Goal: Information Seeking & Learning: Learn about a topic

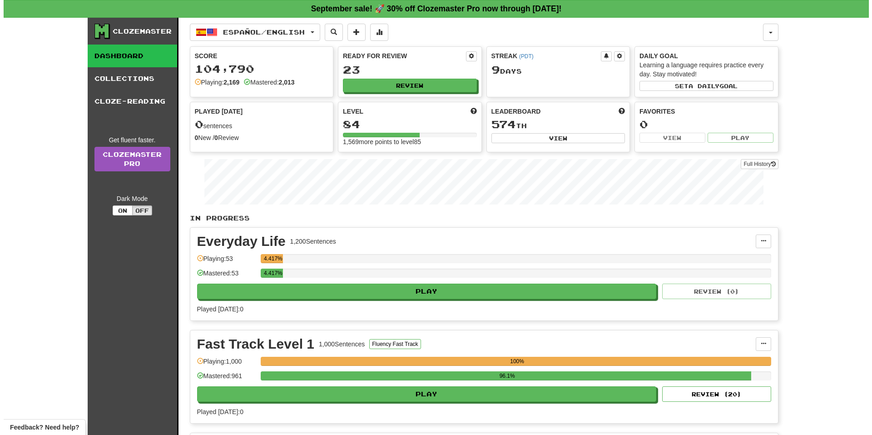
scroll to position [318, 0]
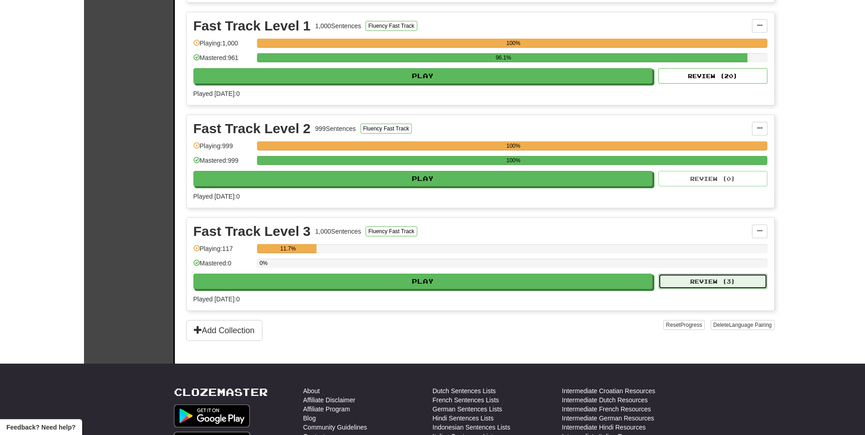
click at [720, 273] on button "Review ( 3 )" at bounding box center [712, 280] width 109 height 15
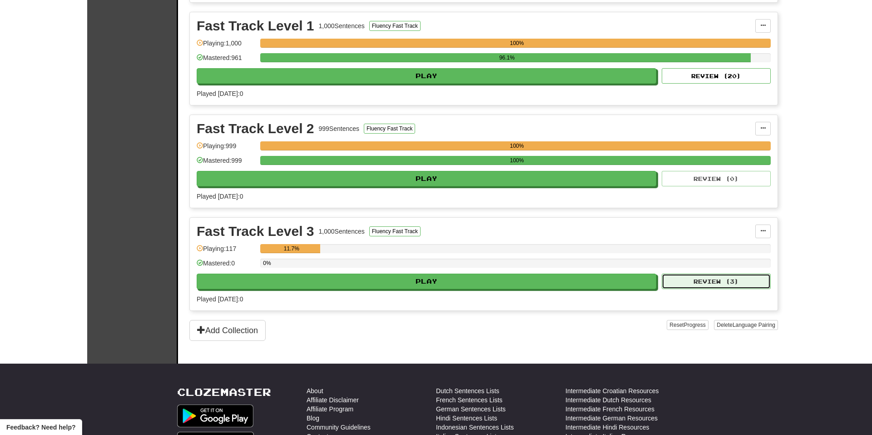
select select "**"
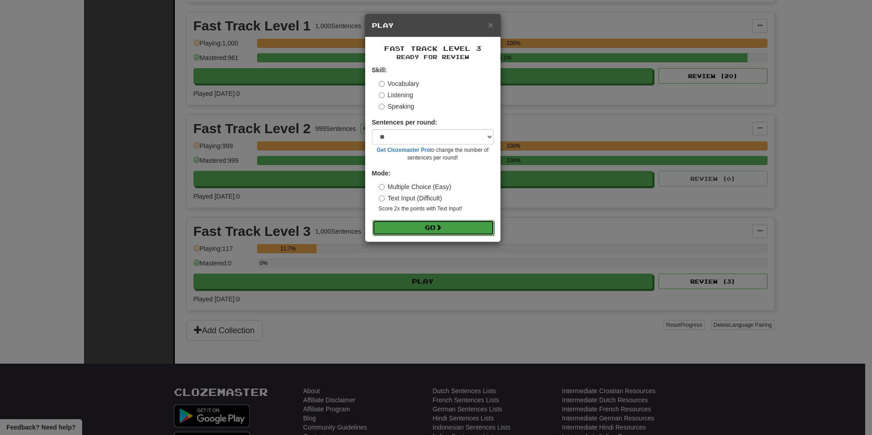
click at [445, 228] on button "Go" at bounding box center [433, 227] width 122 height 15
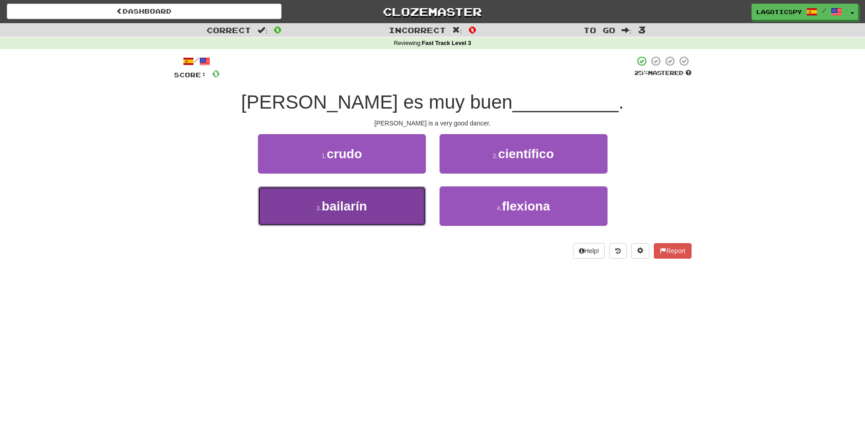
click at [405, 203] on button "3 . bailarín" at bounding box center [342, 206] width 168 height 40
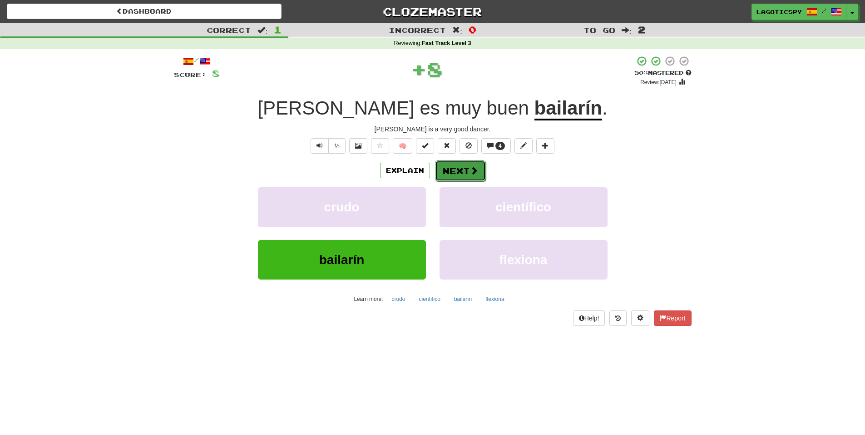
click at [466, 173] on button "Next" at bounding box center [460, 170] width 51 height 21
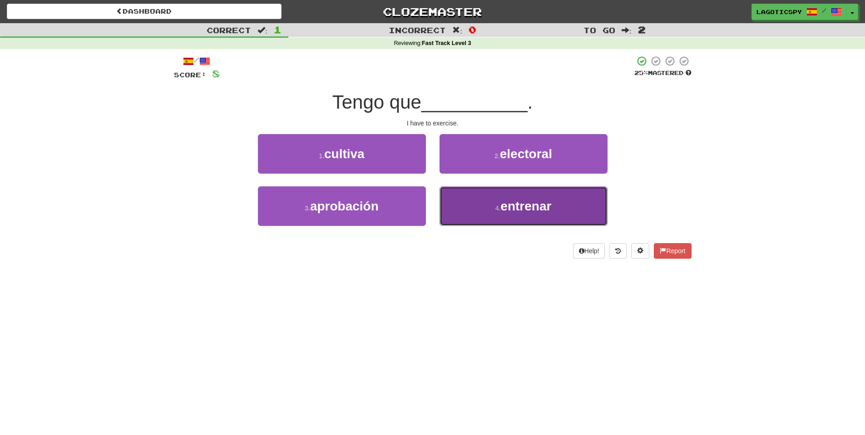
click at [462, 206] on button "4 . entrenar" at bounding box center [524, 206] width 168 height 40
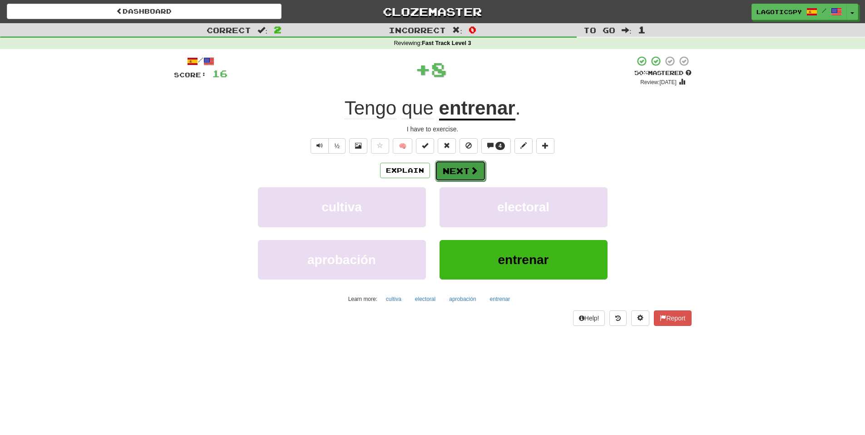
click at [462, 173] on button "Next" at bounding box center [460, 170] width 51 height 21
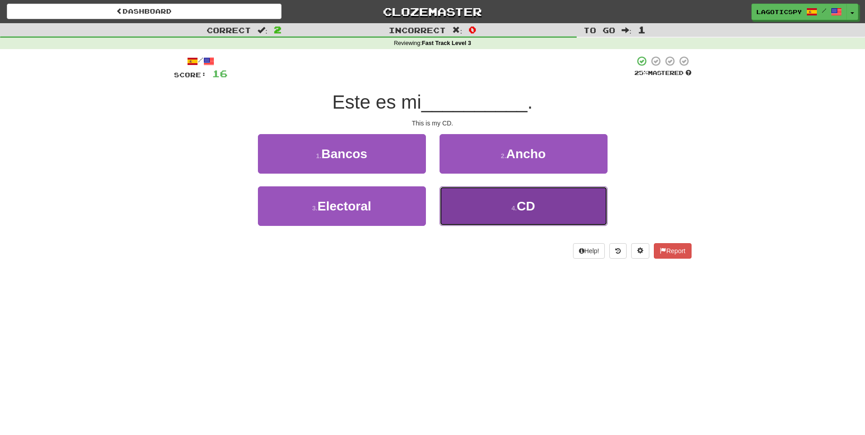
click at [479, 220] on button "4 . CD" at bounding box center [524, 206] width 168 height 40
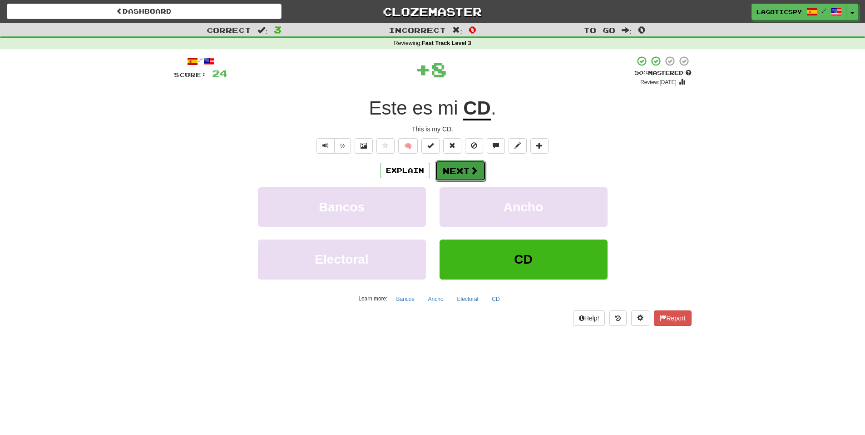
click at [469, 176] on button "Next" at bounding box center [460, 170] width 51 height 21
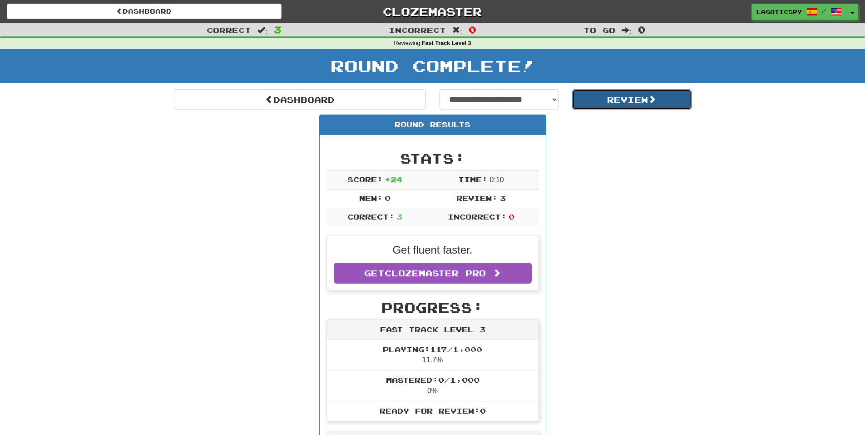
click at [622, 95] on button "Review" at bounding box center [631, 99] width 119 height 21
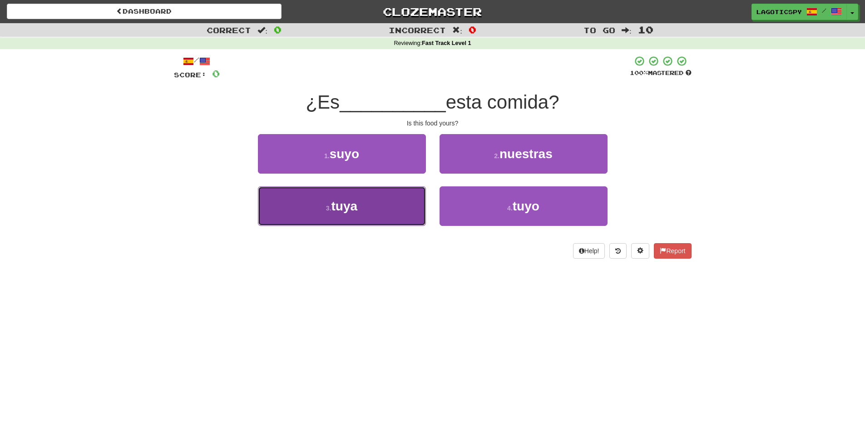
click at [371, 208] on button "3 . tuya" at bounding box center [342, 206] width 168 height 40
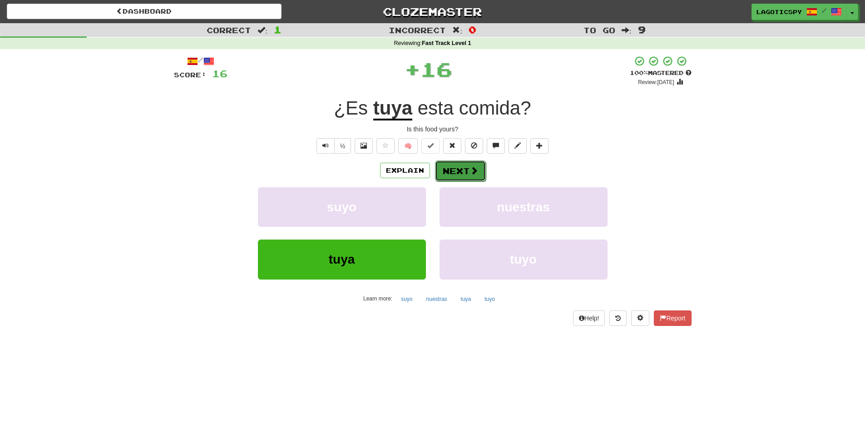
click at [467, 168] on button "Next" at bounding box center [460, 170] width 51 height 21
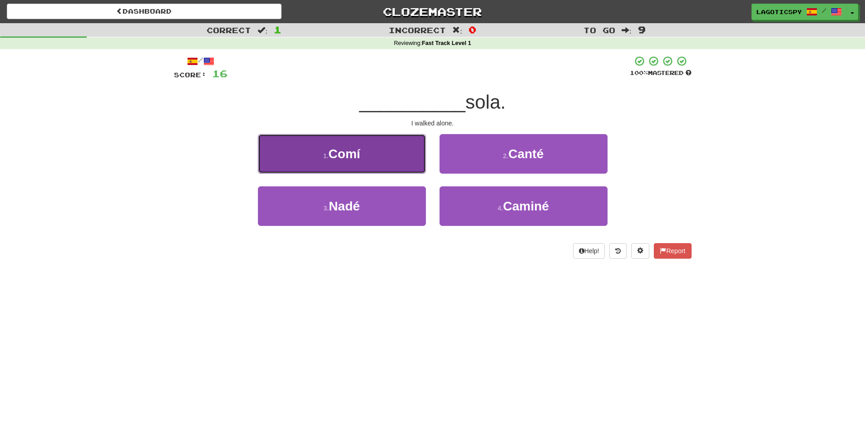
click at [417, 157] on button "1 . Comí" at bounding box center [342, 154] width 168 height 40
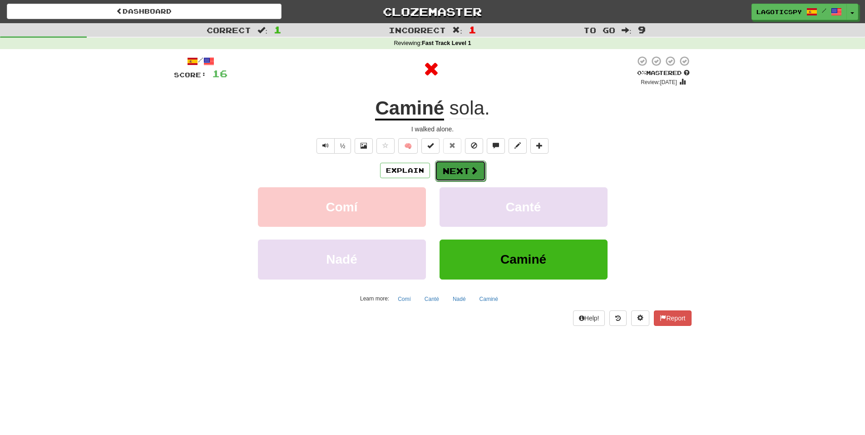
click at [466, 167] on button "Next" at bounding box center [460, 170] width 51 height 21
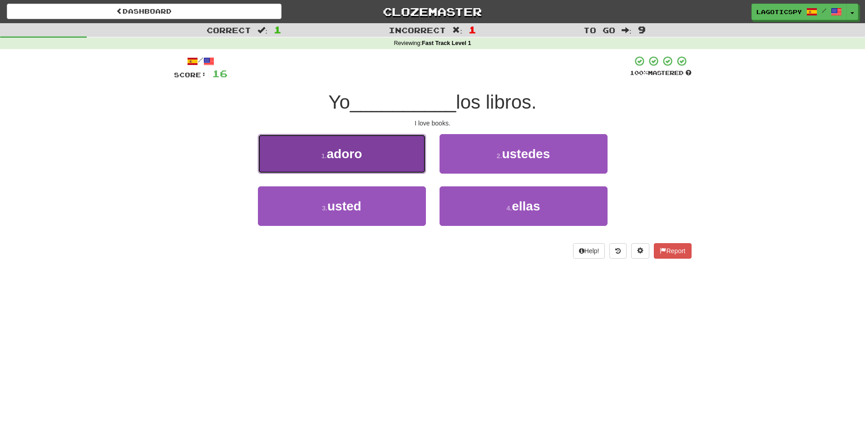
click at [378, 163] on button "1 . adoro" at bounding box center [342, 154] width 168 height 40
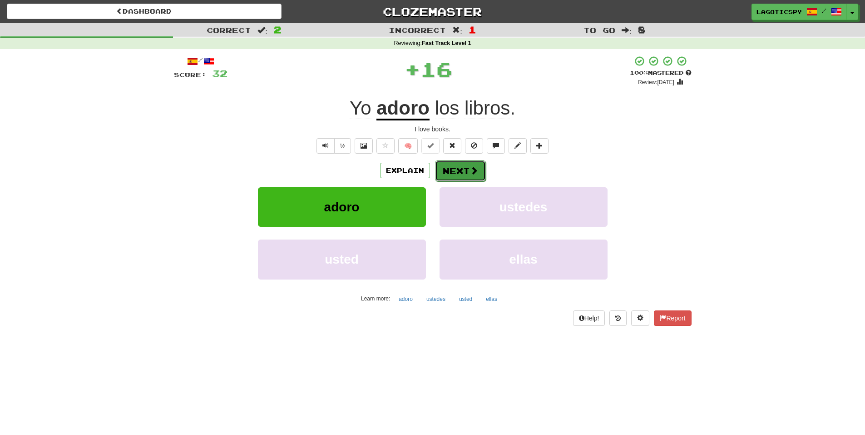
click at [471, 171] on span at bounding box center [474, 170] width 8 height 8
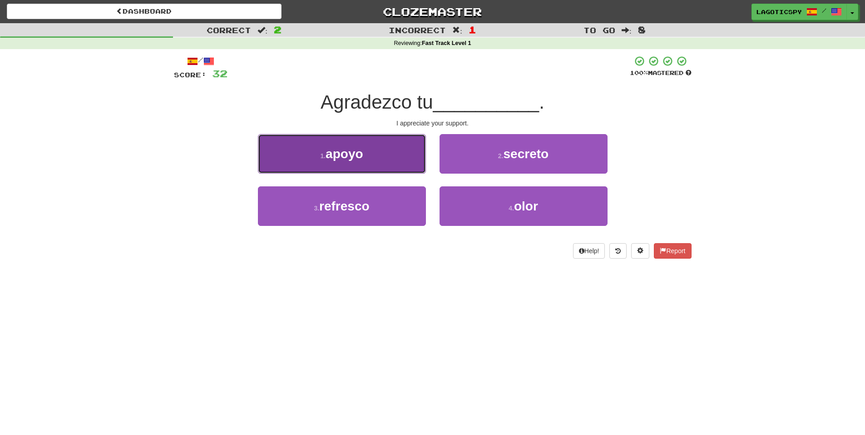
click at [423, 151] on button "1 . apoyo" at bounding box center [342, 154] width 168 height 40
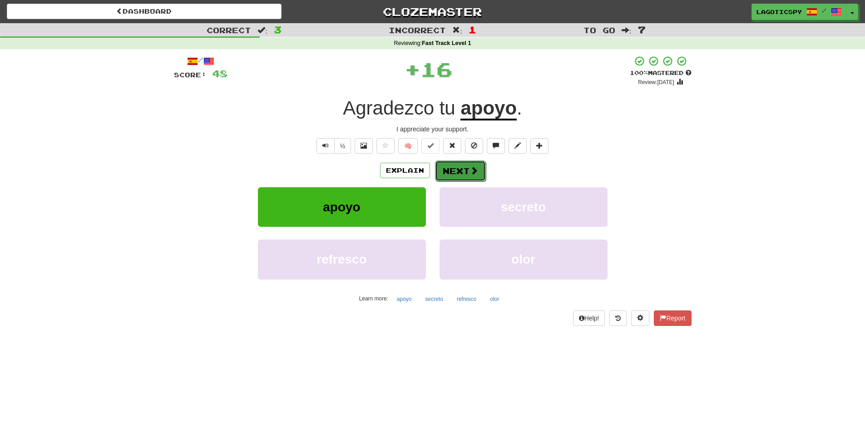
click at [455, 164] on button "Next" at bounding box center [460, 170] width 51 height 21
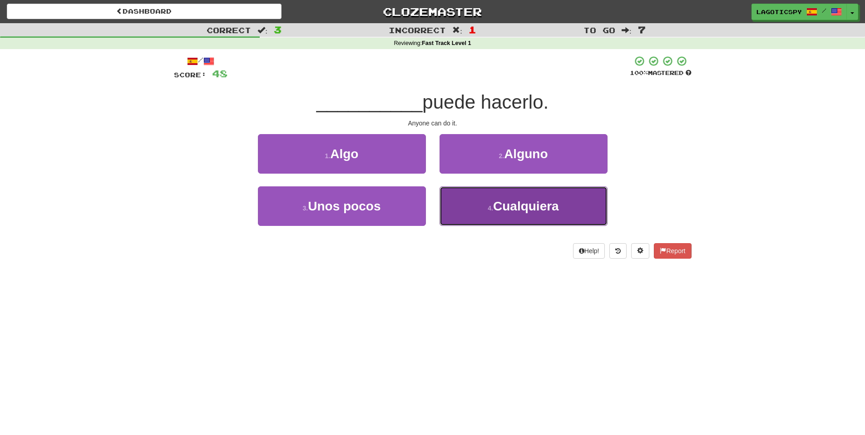
click at [476, 210] on button "4 . Cualquiera" at bounding box center [524, 206] width 168 height 40
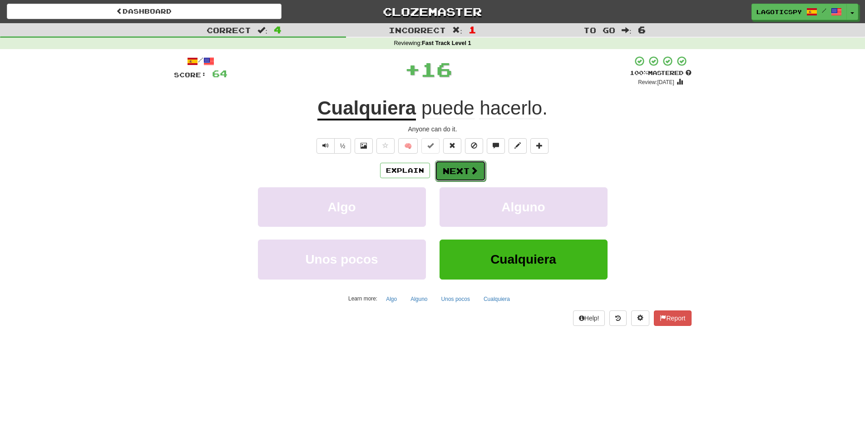
click at [455, 162] on button "Next" at bounding box center [460, 170] width 51 height 21
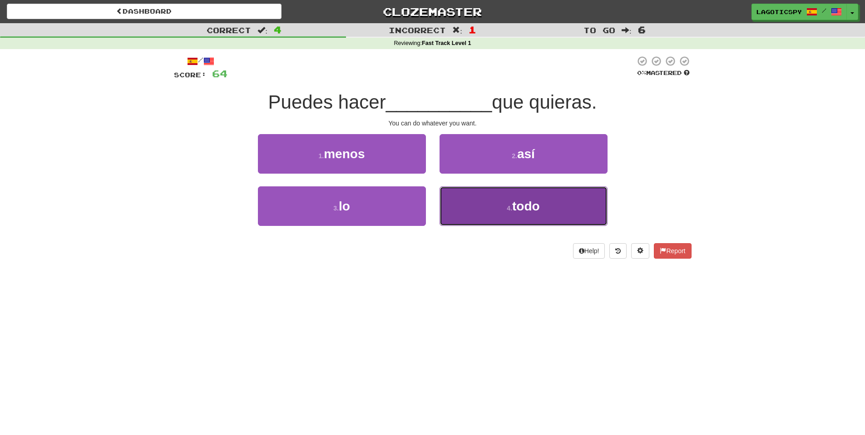
click at [485, 215] on button "4 . todo" at bounding box center [524, 206] width 168 height 40
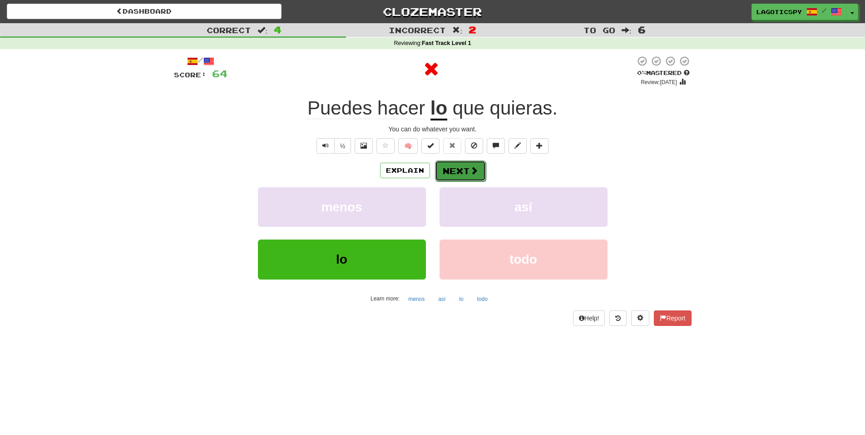
click at [472, 164] on button "Next" at bounding box center [460, 170] width 51 height 21
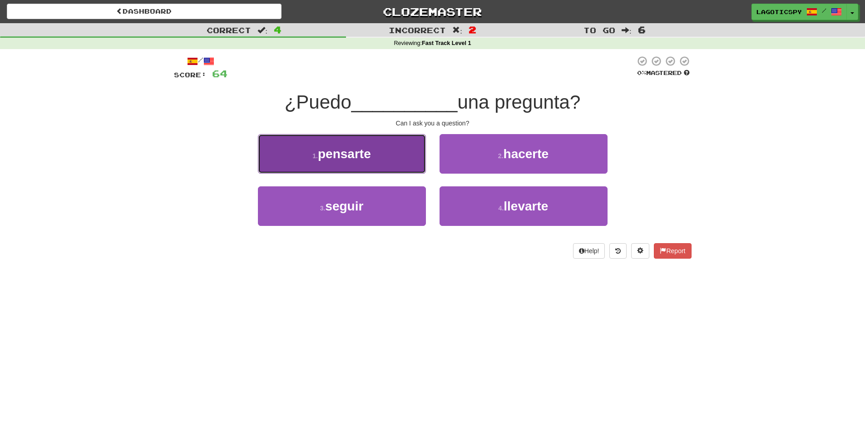
click at [413, 154] on button "1 . pensarte" at bounding box center [342, 154] width 168 height 40
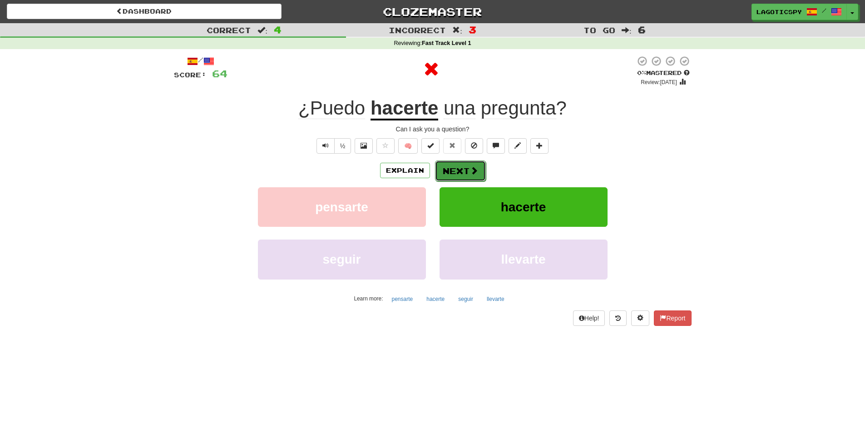
click at [466, 172] on button "Next" at bounding box center [460, 170] width 51 height 21
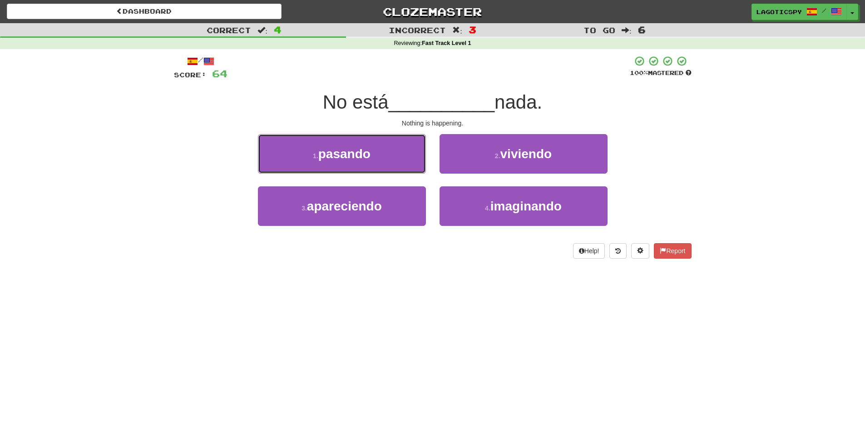
click at [399, 158] on button "1 . pasando" at bounding box center [342, 154] width 168 height 40
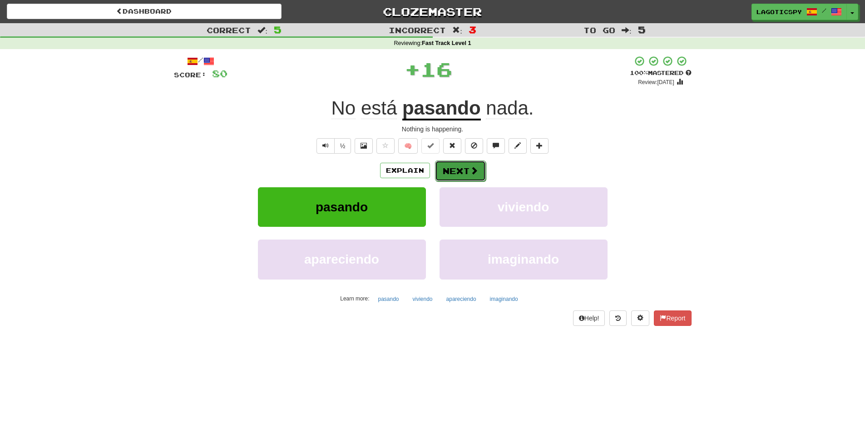
click at [468, 167] on button "Next" at bounding box center [460, 170] width 51 height 21
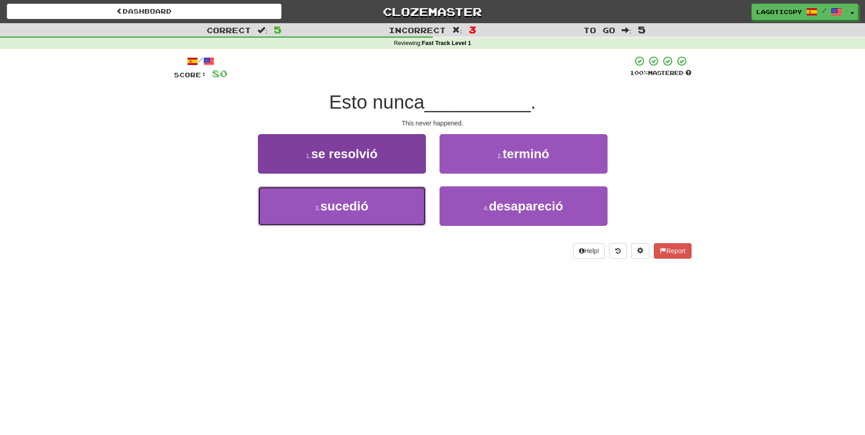
click at [402, 205] on button "3 . sucedió" at bounding box center [342, 206] width 168 height 40
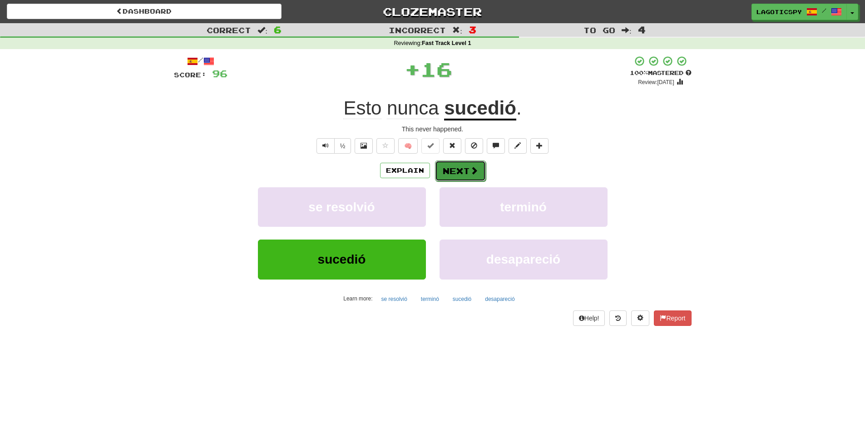
click at [477, 174] on button "Next" at bounding box center [460, 170] width 51 height 21
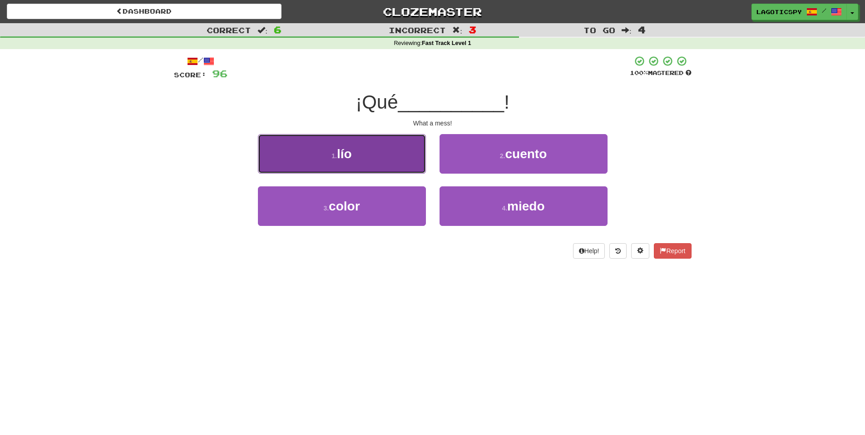
click at [409, 161] on button "1 . lío" at bounding box center [342, 154] width 168 height 40
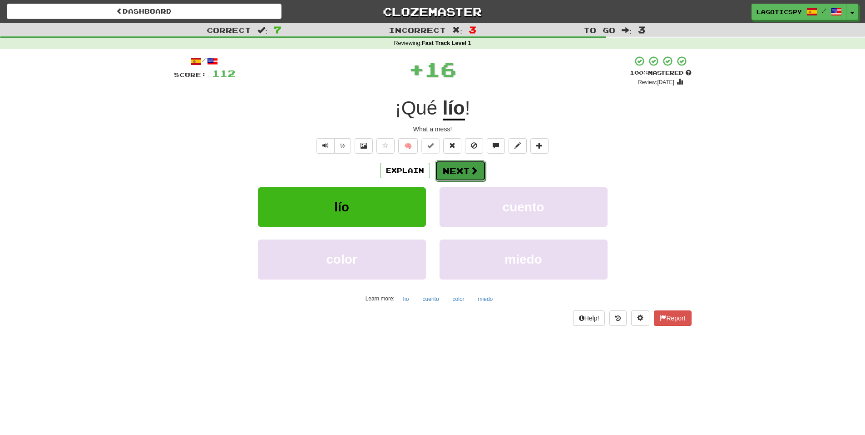
click at [461, 166] on button "Next" at bounding box center [460, 170] width 51 height 21
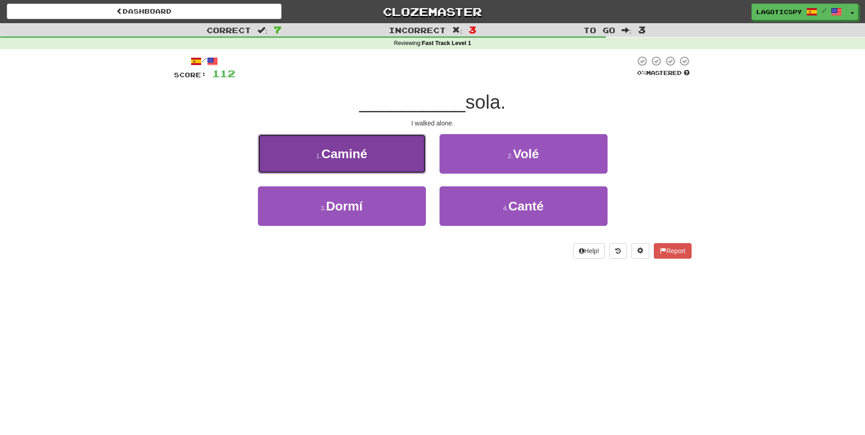
click at [396, 167] on button "1 . Caminé" at bounding box center [342, 154] width 168 height 40
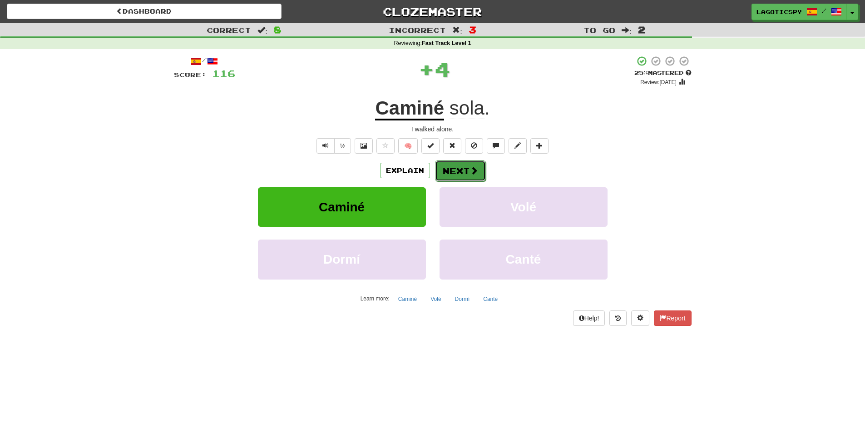
click at [455, 171] on button "Next" at bounding box center [460, 170] width 51 height 21
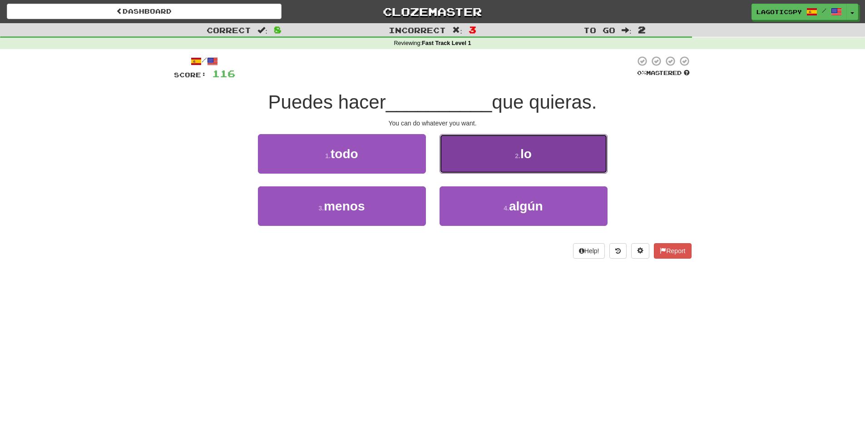
click at [546, 163] on button "2 . lo" at bounding box center [524, 154] width 168 height 40
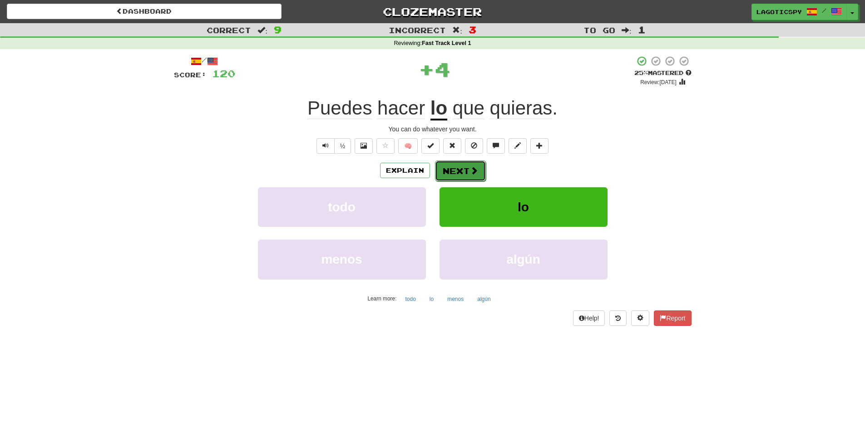
click at [471, 166] on span at bounding box center [474, 170] width 8 height 8
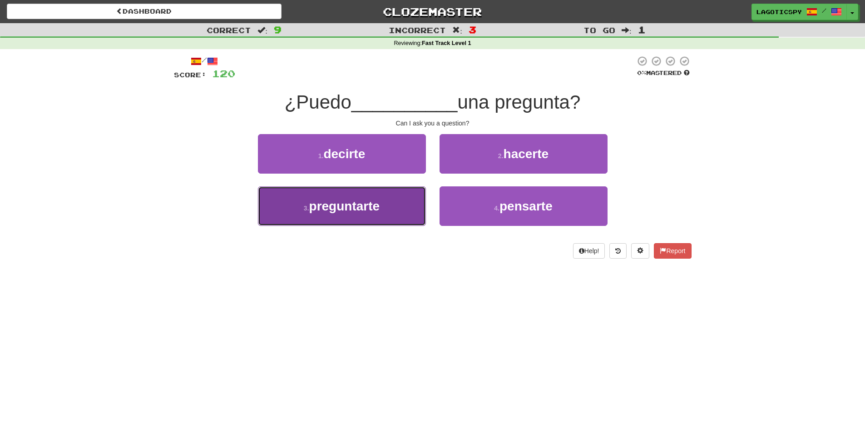
click at [402, 199] on button "3 . preguntarte" at bounding box center [342, 206] width 168 height 40
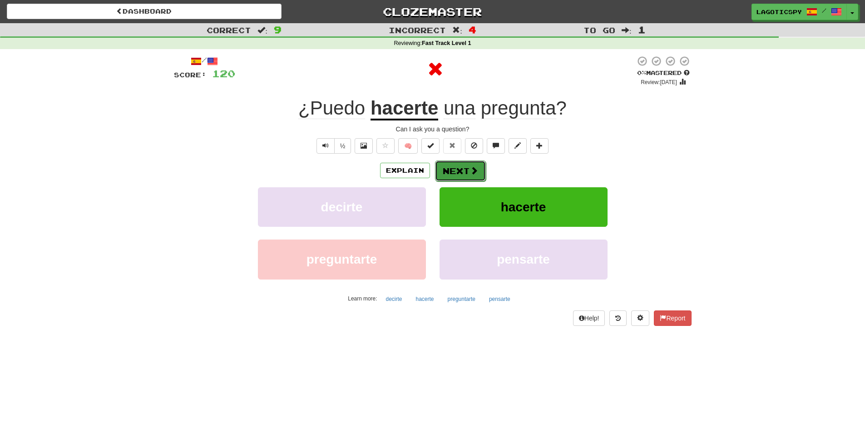
click at [464, 166] on button "Next" at bounding box center [460, 170] width 51 height 21
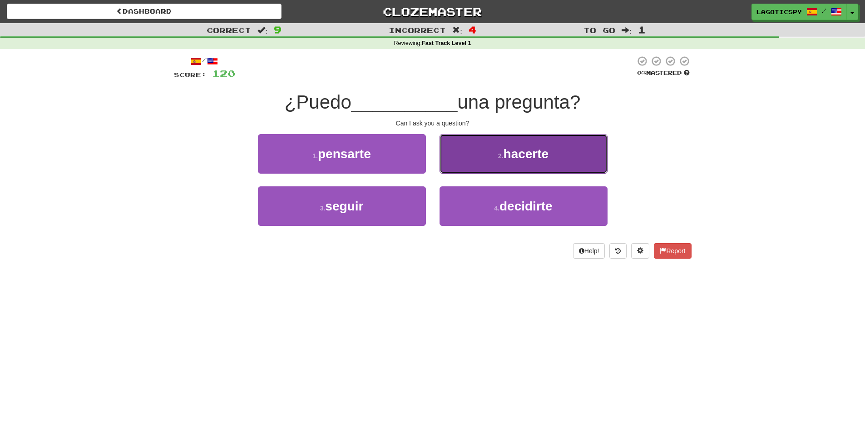
click at [482, 166] on button "2 . hacerte" at bounding box center [524, 154] width 168 height 40
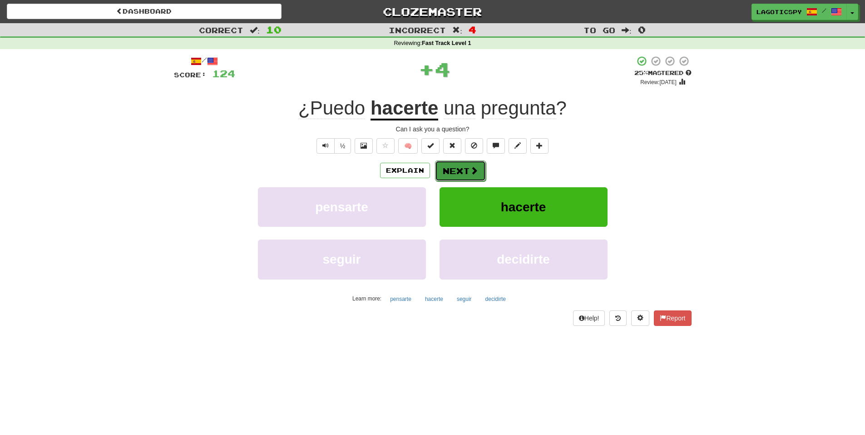
click at [480, 172] on button "Next" at bounding box center [460, 170] width 51 height 21
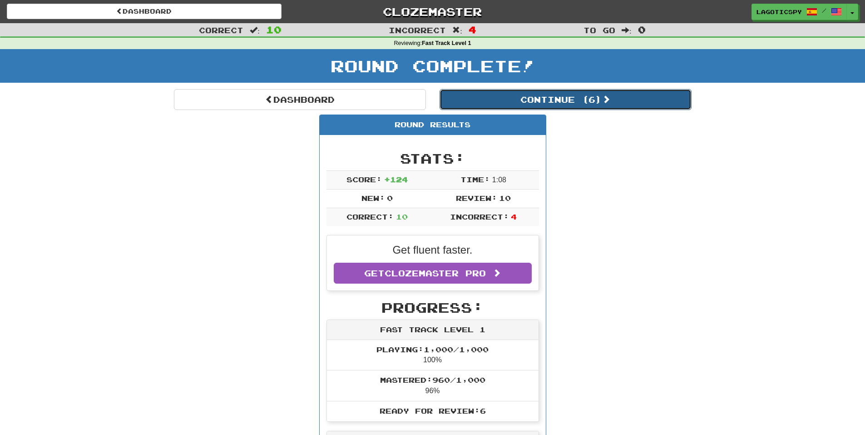
click at [556, 99] on button "Continue ( 6 )" at bounding box center [566, 99] width 252 height 21
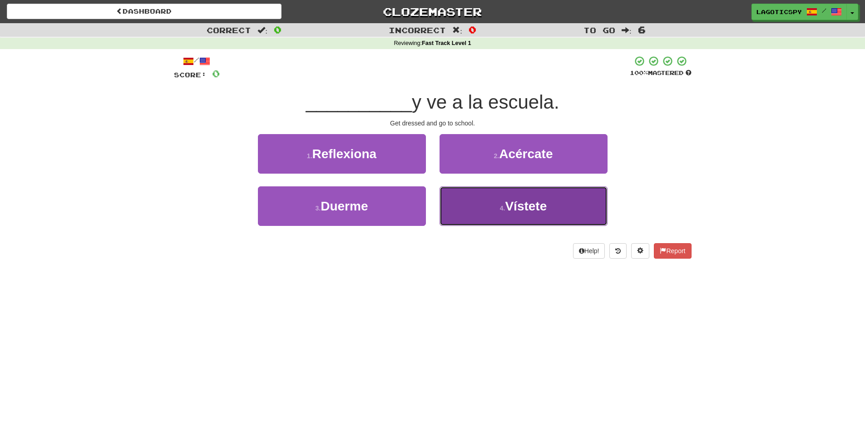
click at [535, 195] on button "4 . Vístete" at bounding box center [524, 206] width 168 height 40
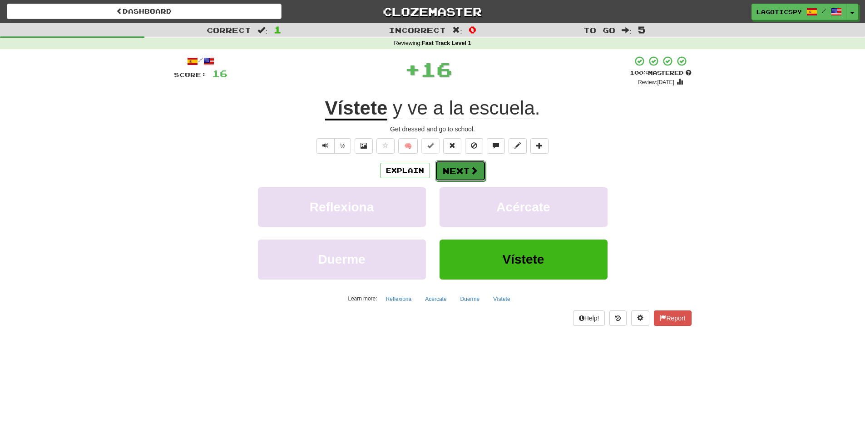
click at [482, 173] on button "Next" at bounding box center [460, 170] width 51 height 21
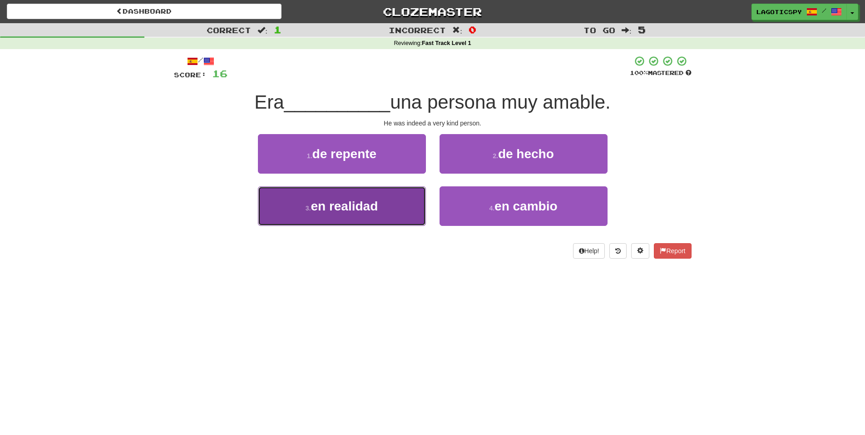
click at [406, 204] on button "3 . en realidad" at bounding box center [342, 206] width 168 height 40
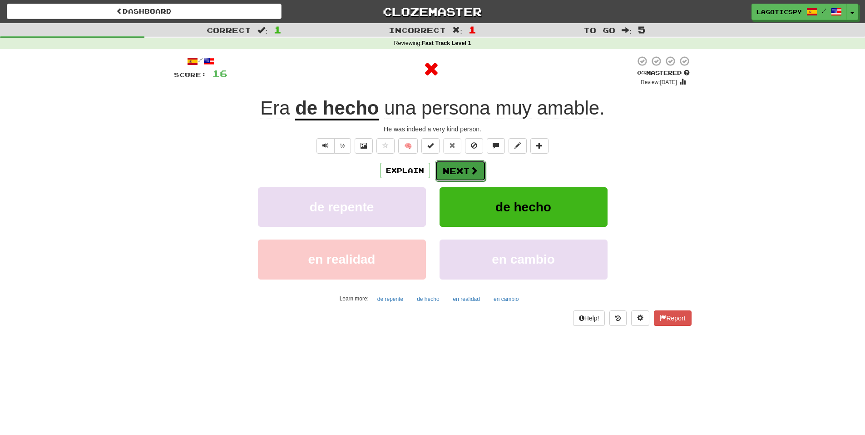
click at [466, 173] on button "Next" at bounding box center [460, 170] width 51 height 21
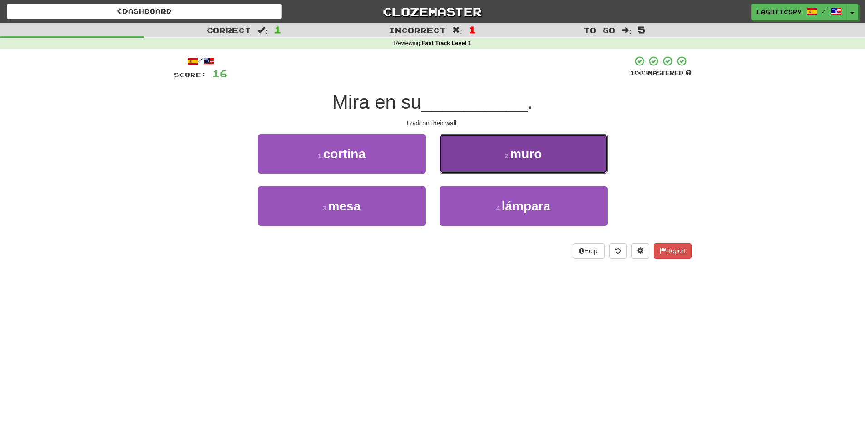
click at [523, 153] on span "muro" at bounding box center [526, 154] width 32 height 14
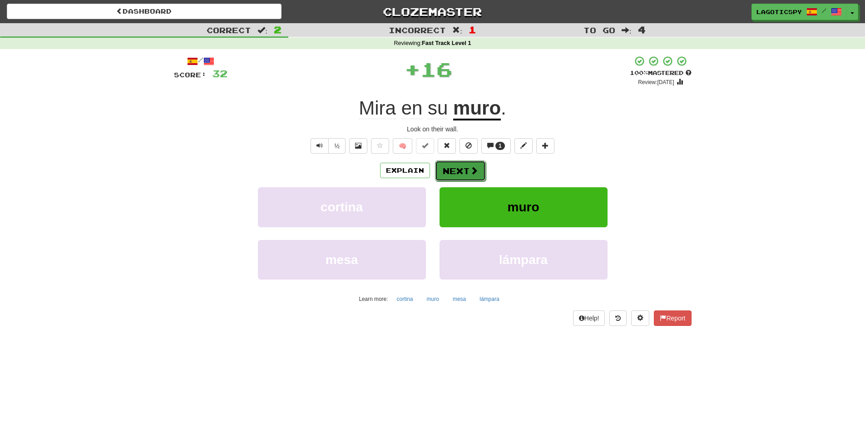
click at [479, 174] on button "Next" at bounding box center [460, 170] width 51 height 21
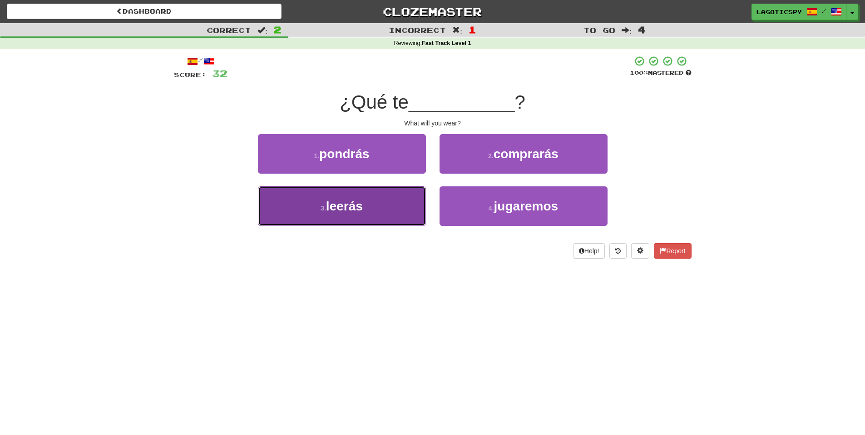
click at [396, 203] on button "3 . leerás" at bounding box center [342, 206] width 168 height 40
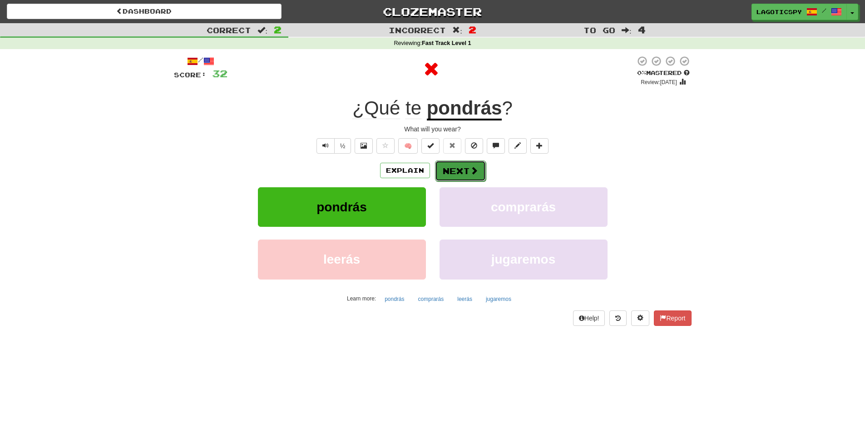
click at [452, 170] on button "Next" at bounding box center [460, 170] width 51 height 21
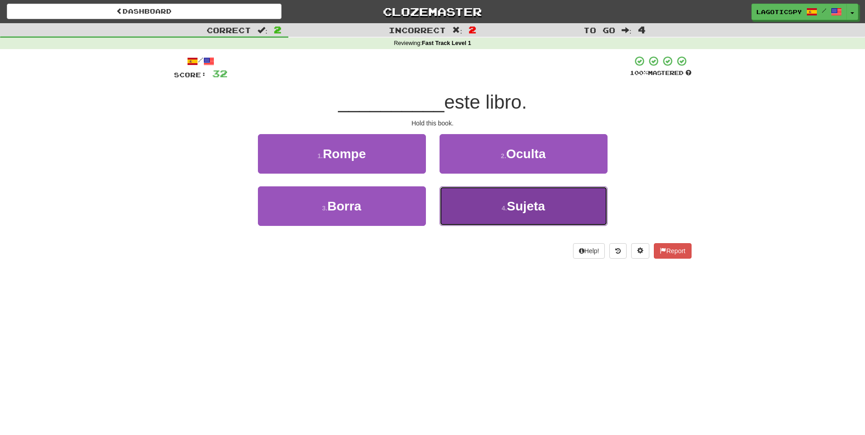
click at [523, 208] on span "Sujeta" at bounding box center [526, 206] width 38 height 14
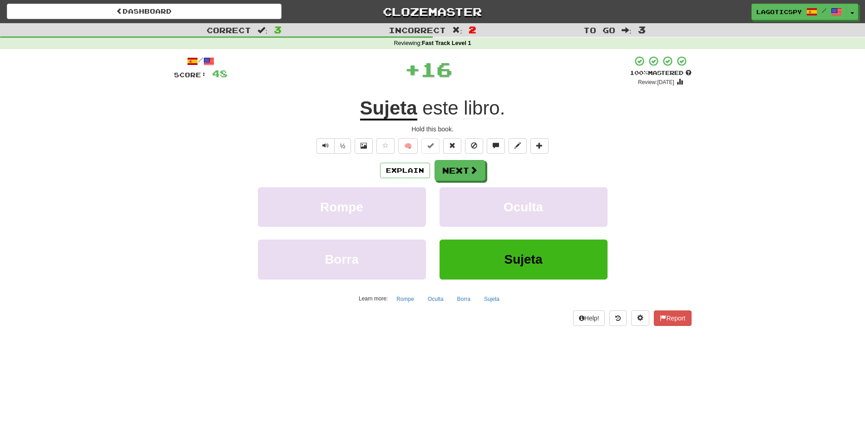
click at [461, 160] on div "Explain Next" at bounding box center [433, 170] width 518 height 21
click at [465, 170] on button "Next" at bounding box center [460, 170] width 51 height 21
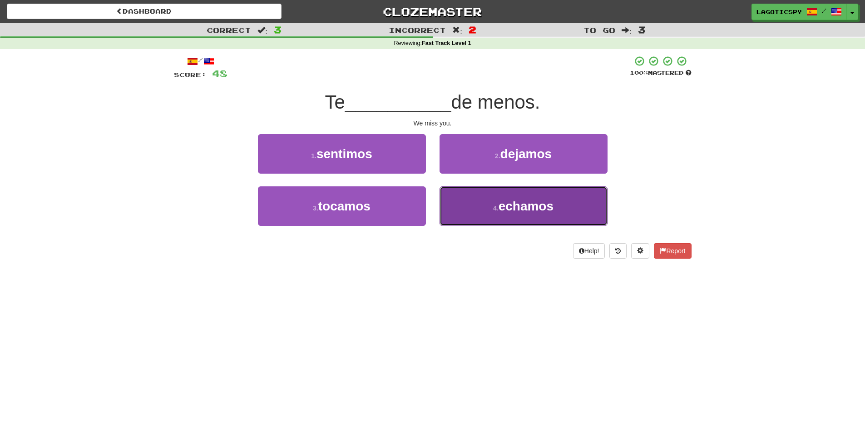
click at [487, 205] on button "4 . echamos" at bounding box center [524, 206] width 168 height 40
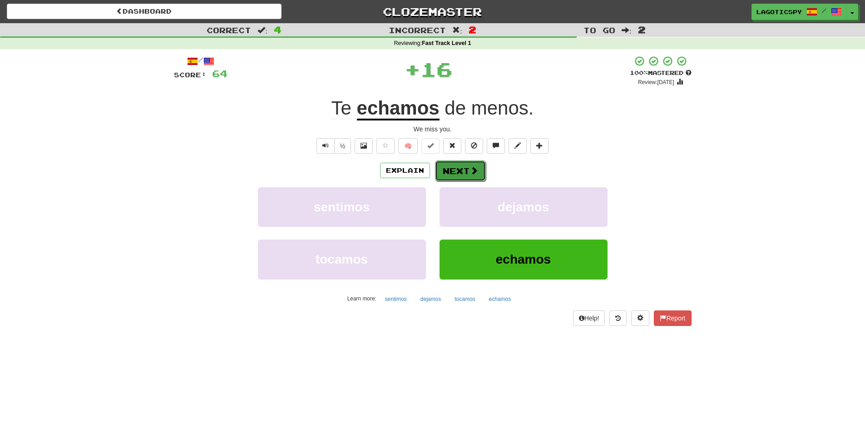
click at [476, 172] on span at bounding box center [474, 170] width 8 height 8
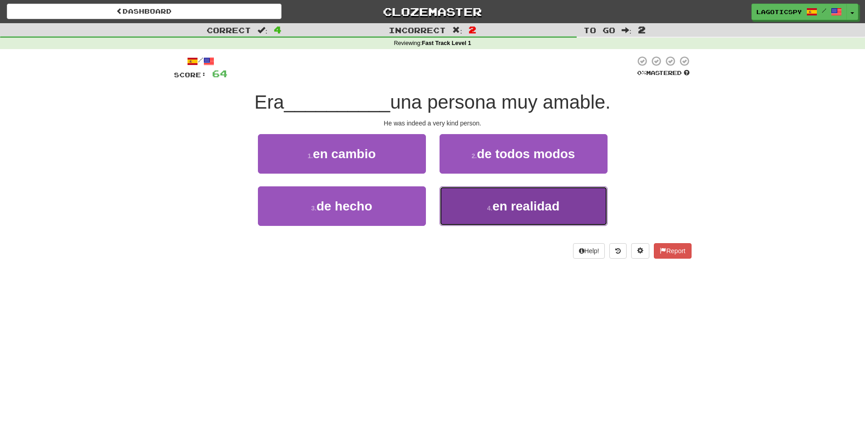
click at [493, 204] on small "4 ." at bounding box center [489, 207] width 5 height 7
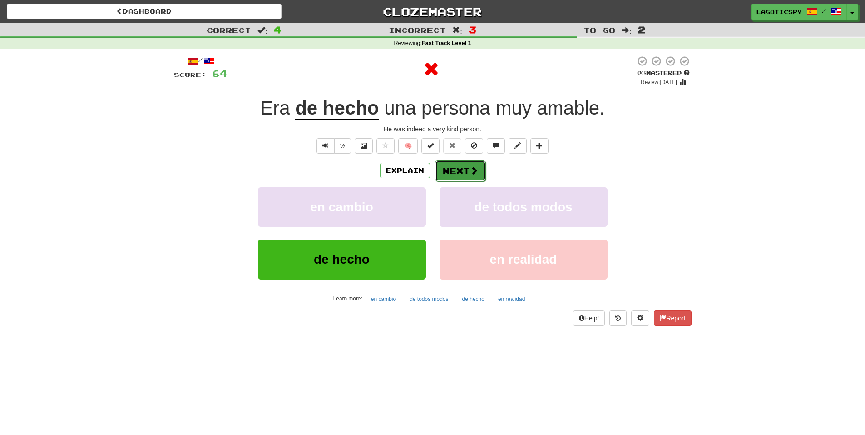
click at [469, 164] on button "Next" at bounding box center [460, 170] width 51 height 21
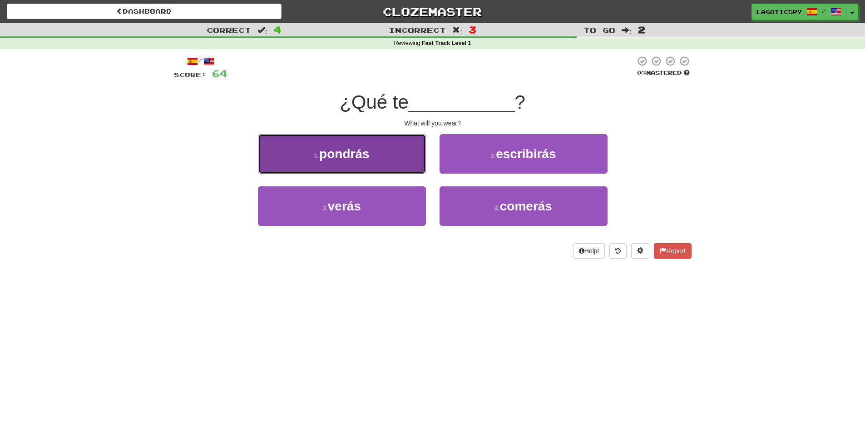
click at [391, 148] on button "1 . pondrás" at bounding box center [342, 154] width 168 height 40
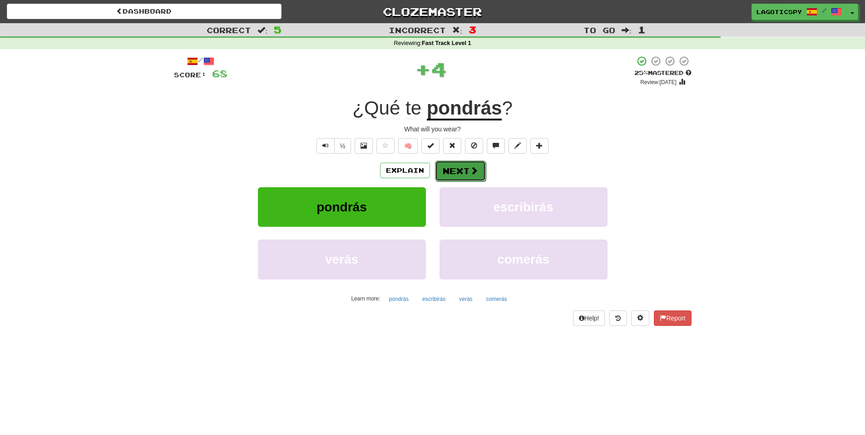
click at [470, 167] on span at bounding box center [474, 170] width 8 height 8
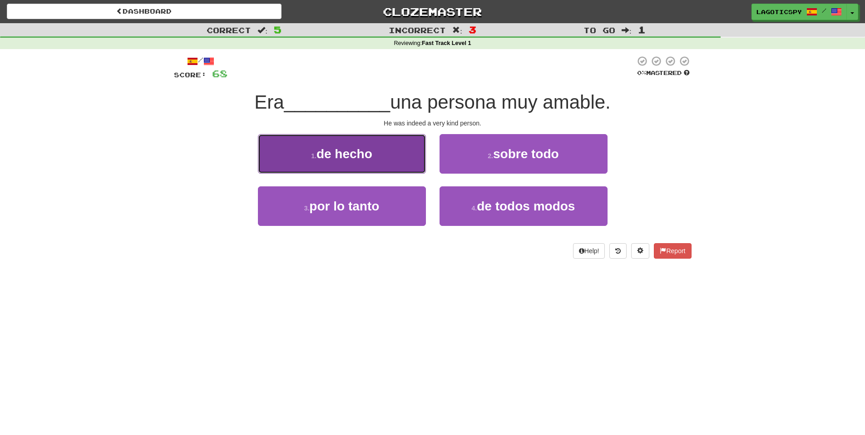
click at [397, 157] on button "1 . de hecho" at bounding box center [342, 154] width 168 height 40
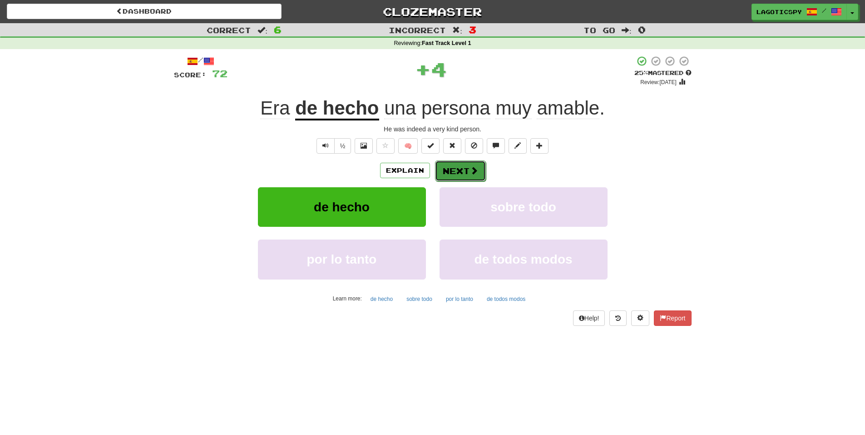
click at [456, 168] on button "Next" at bounding box center [460, 170] width 51 height 21
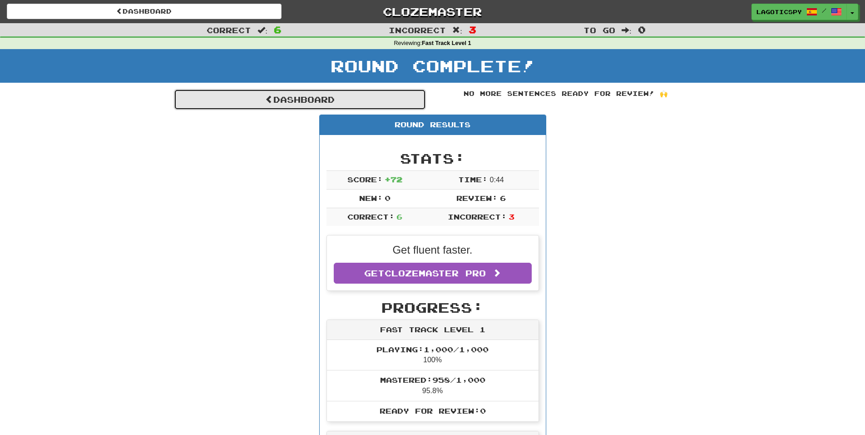
click at [343, 99] on link "Dashboard" at bounding box center [300, 99] width 252 height 21
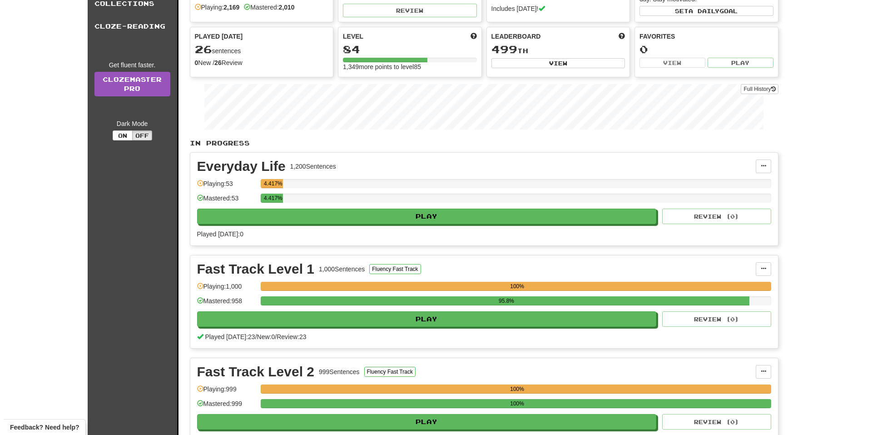
scroll to position [272, 0]
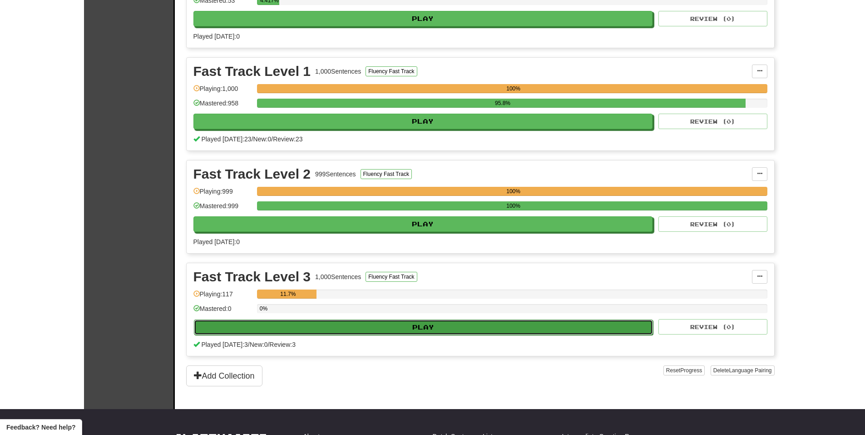
click at [455, 324] on button "Play" at bounding box center [424, 326] width 460 height 15
select select "**"
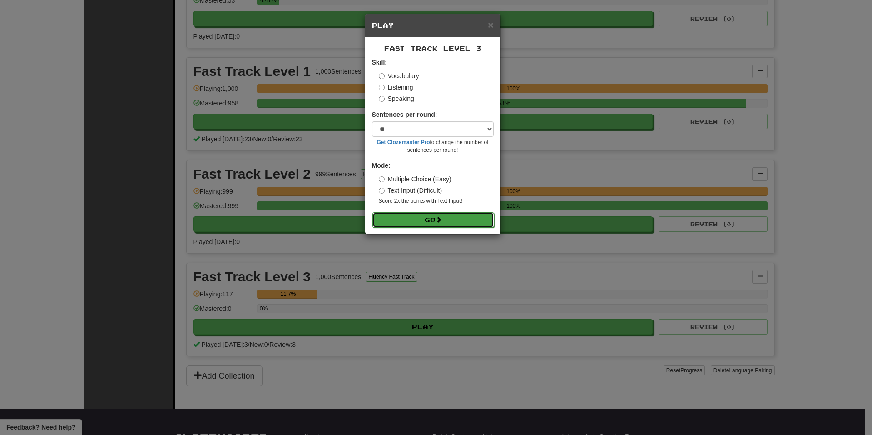
click at [437, 216] on button "Go" at bounding box center [433, 219] width 122 height 15
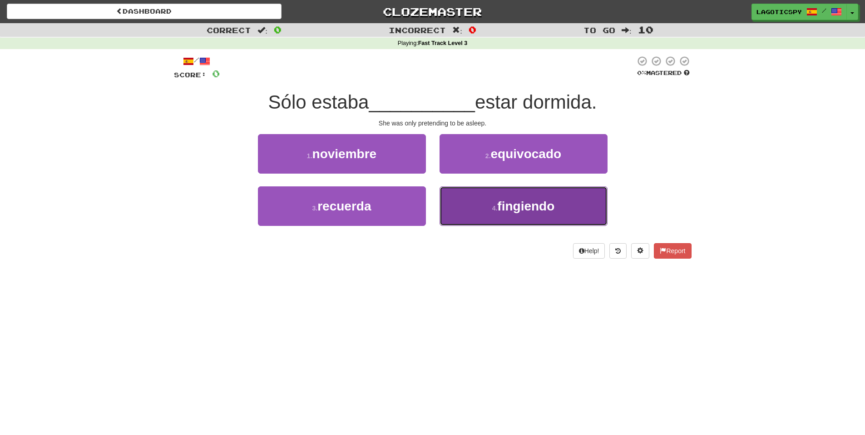
click at [540, 203] on span "fingiendo" at bounding box center [525, 206] width 57 height 14
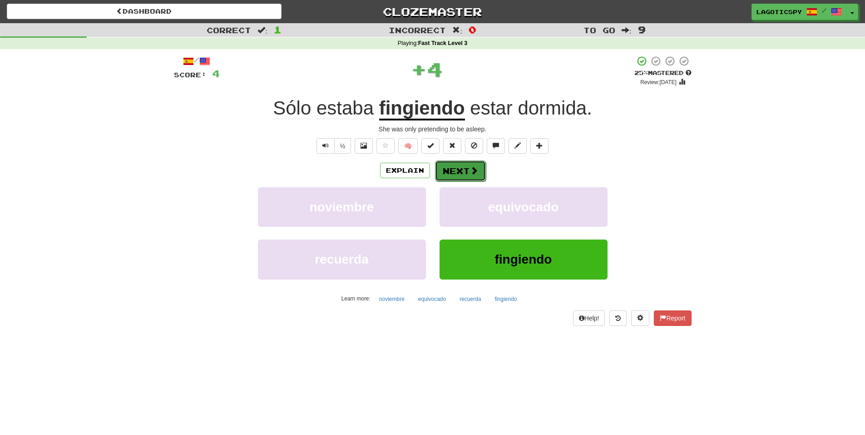
click at [463, 169] on button "Next" at bounding box center [460, 170] width 51 height 21
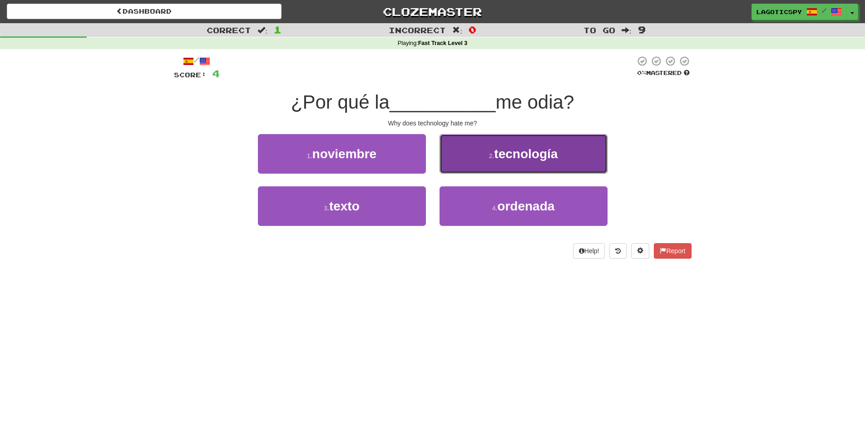
click at [482, 167] on button "2 . tecnología" at bounding box center [524, 154] width 168 height 40
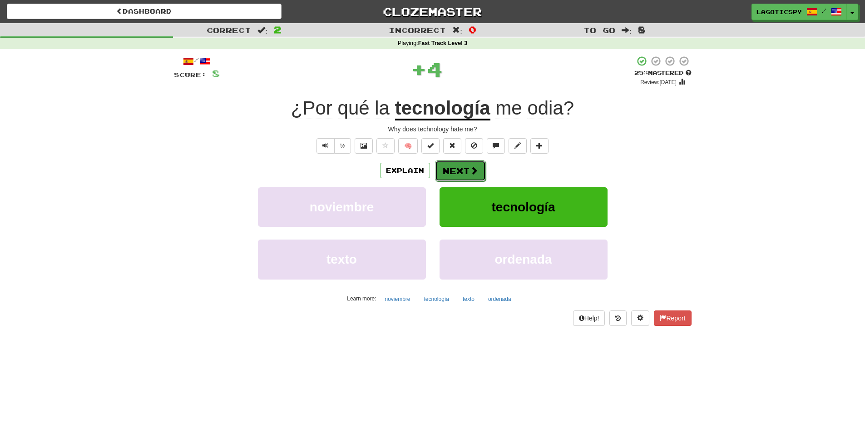
click at [473, 176] on button "Next" at bounding box center [460, 170] width 51 height 21
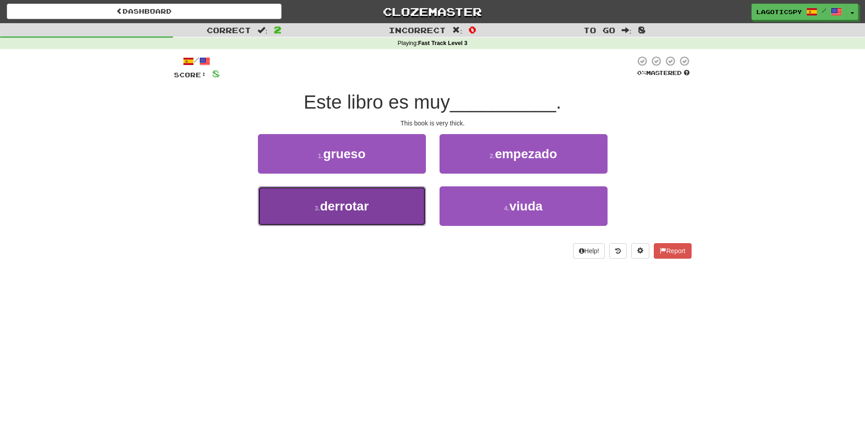
click at [420, 207] on button "3 . derrotar" at bounding box center [342, 206] width 168 height 40
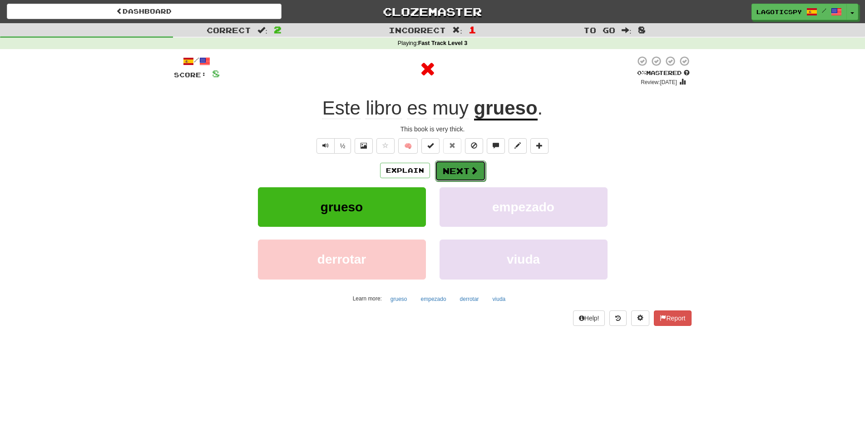
click at [455, 175] on button "Next" at bounding box center [460, 170] width 51 height 21
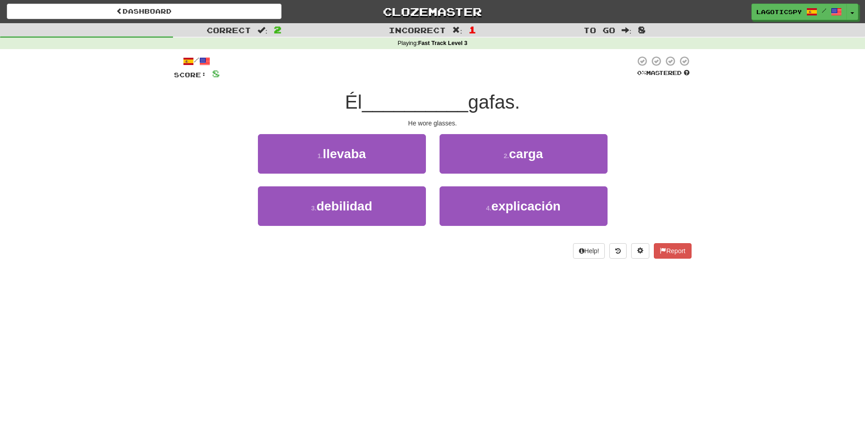
click at [380, 131] on div "/ Score: 8 0 % Mastered Él __________ gafas. He wore glasses. 1 . llevaba 2 . c…" at bounding box center [433, 156] width 518 height 203
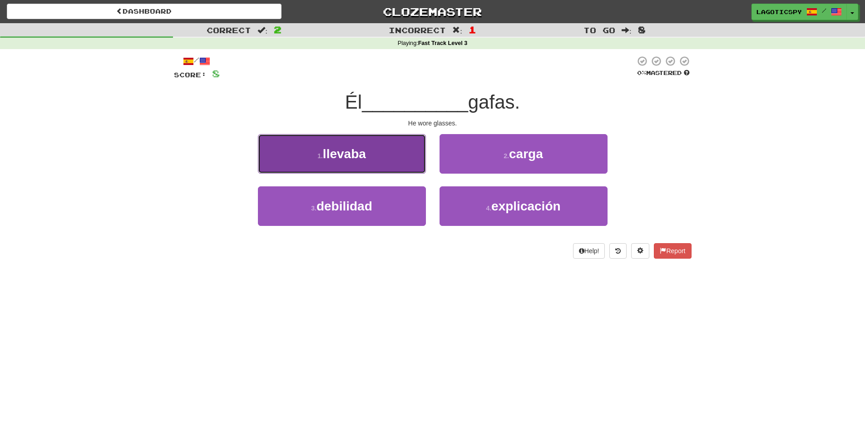
click at [386, 150] on button "1 . llevaba" at bounding box center [342, 154] width 168 height 40
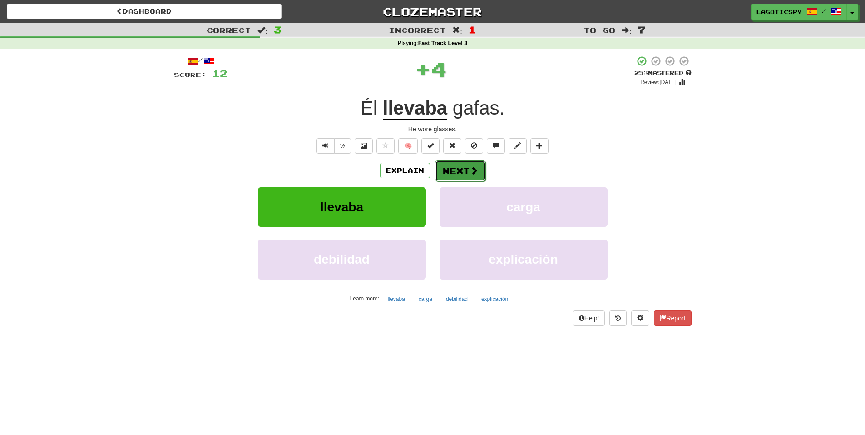
click at [458, 163] on button "Next" at bounding box center [460, 170] width 51 height 21
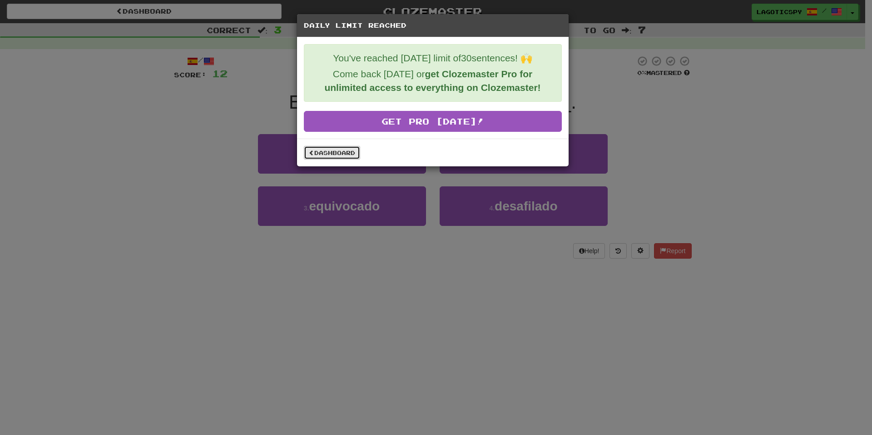
click at [355, 150] on link "Dashboard" at bounding box center [332, 153] width 56 height 14
